Goal: Answer question/provide support: Share knowledge or assist other users

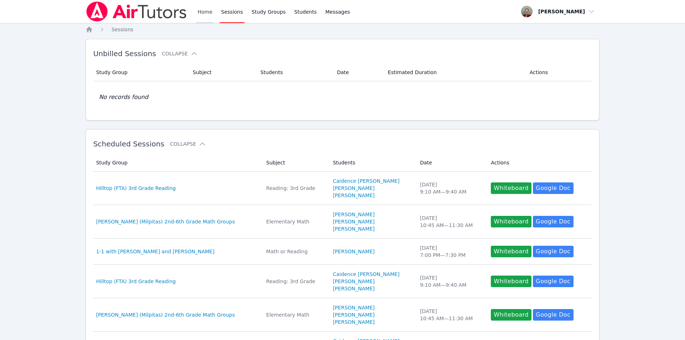
click at [203, 13] on link "Home" at bounding box center [205, 11] width 18 height 23
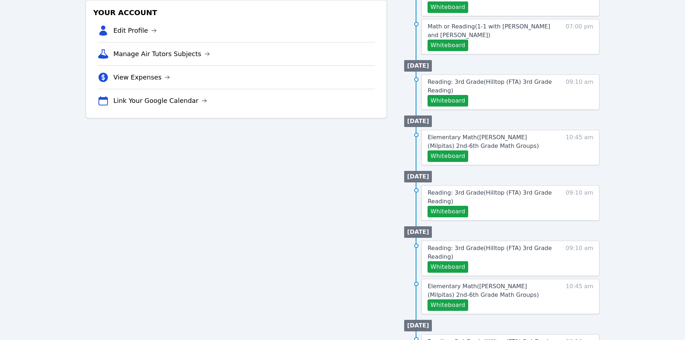
scroll to position [216, 0]
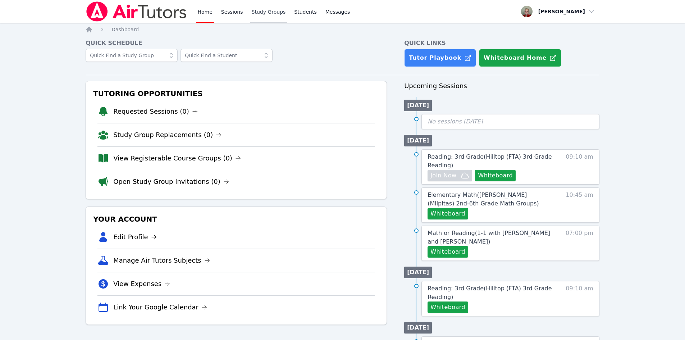
click at [257, 10] on link "Study Groups" at bounding box center [268, 11] width 37 height 23
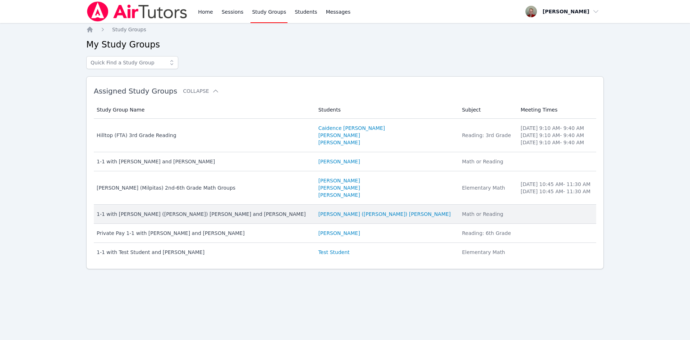
click at [187, 214] on div "1-1 with [PERSON_NAME] ([PERSON_NAME]) [PERSON_NAME] and [PERSON_NAME]" at bounding box center [203, 213] width 213 height 7
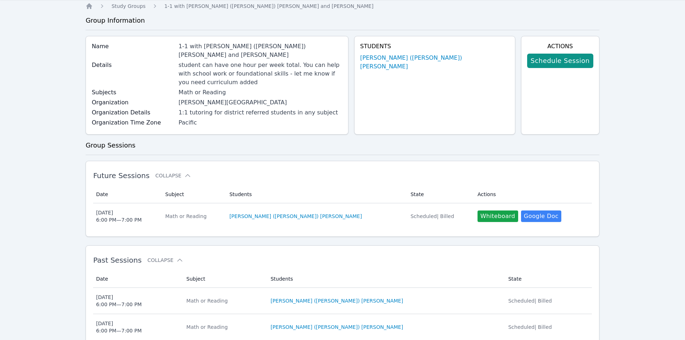
scroll to position [36, 0]
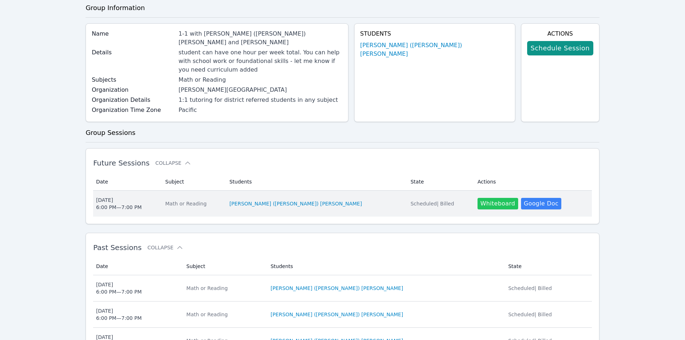
click at [477, 198] on button "Whiteboard" at bounding box center [497, 204] width 41 height 12
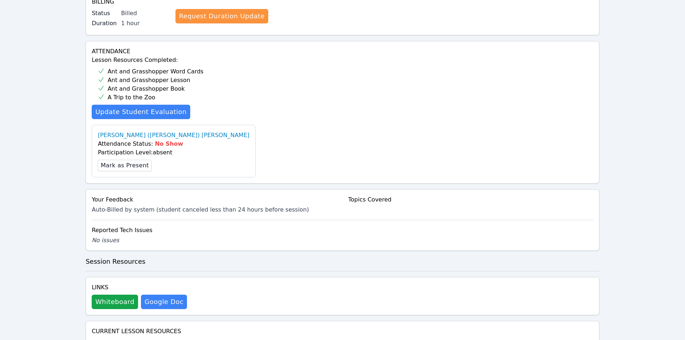
scroll to position [288, 0]
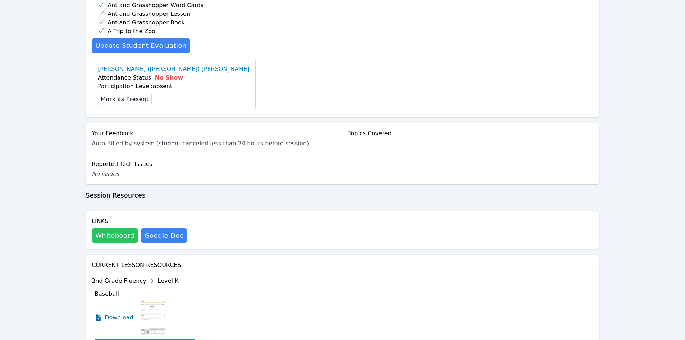
click at [111, 228] on button "Whiteboard" at bounding box center [115, 235] width 46 height 14
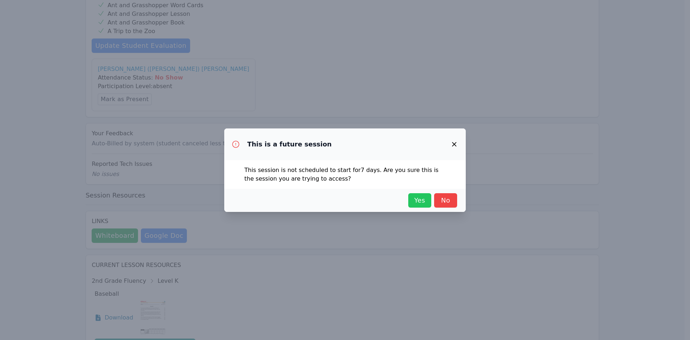
click at [415, 202] on span "Yes" at bounding box center [420, 200] width 16 height 10
